Goal: Task Accomplishment & Management: Use online tool/utility

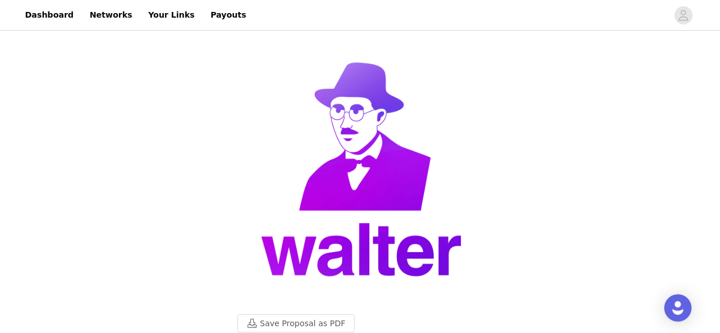
scroll to position [646, 0]
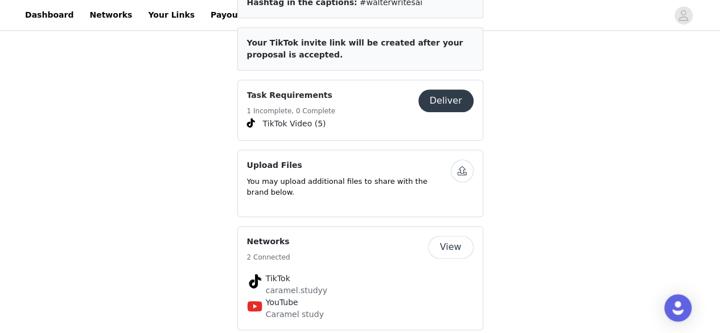
click at [454, 89] on button "Deliver" at bounding box center [445, 100] width 55 height 23
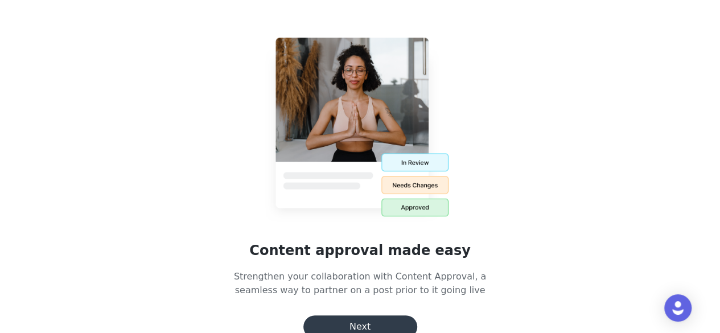
scroll to position [18, 0]
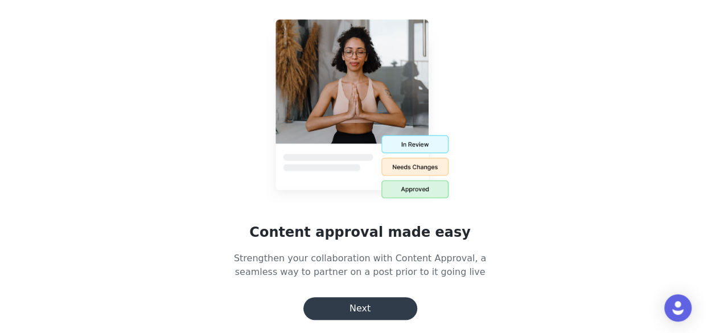
click at [387, 307] on button "Next" at bounding box center [360, 308] width 114 height 23
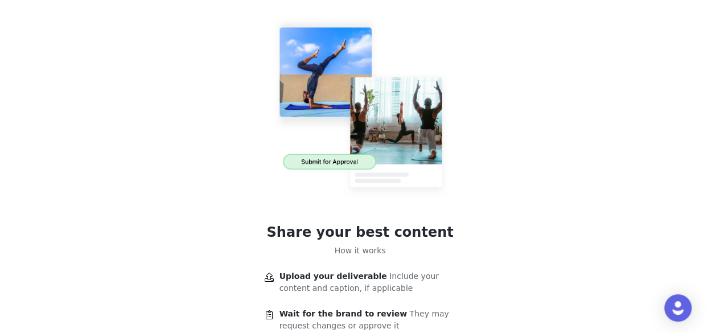
scroll to position [134, 0]
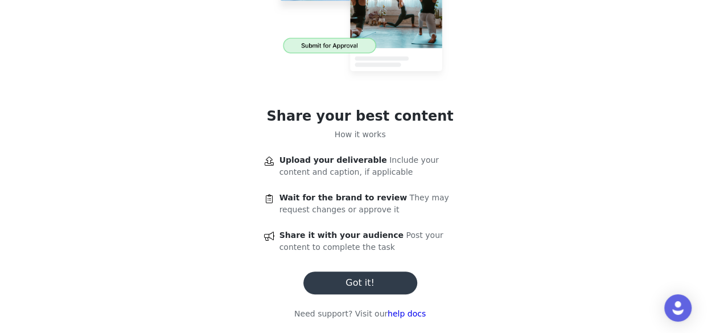
click at [380, 287] on button "Got it!" at bounding box center [360, 282] width 114 height 23
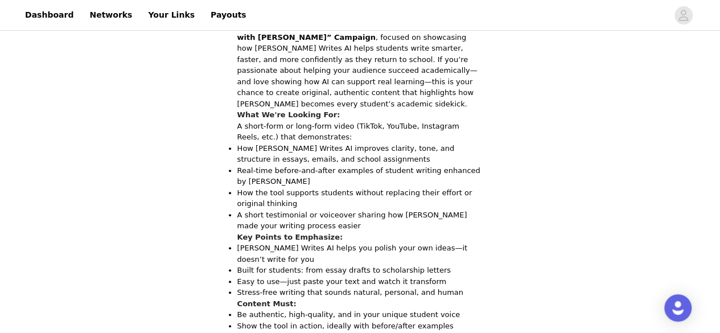
scroll to position [462, 0]
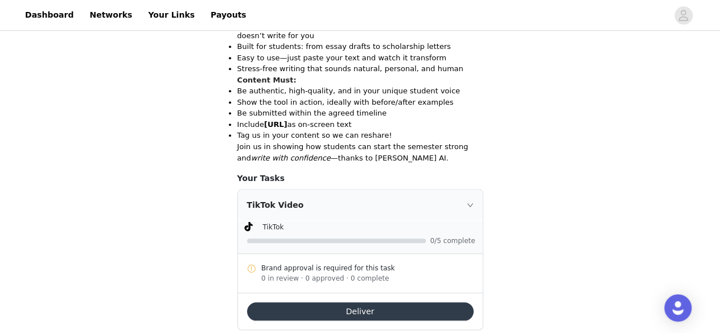
click at [421, 302] on button "Deliver" at bounding box center [360, 311] width 226 height 18
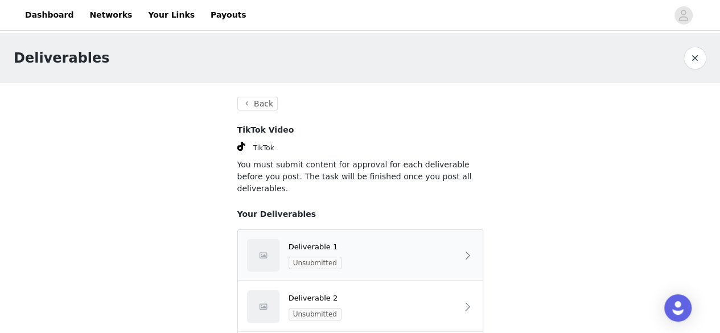
click at [448, 230] on div "Deliverable 1 Unsubmitted" at bounding box center [360, 255] width 245 height 51
